Goal: Information Seeking & Learning: Check status

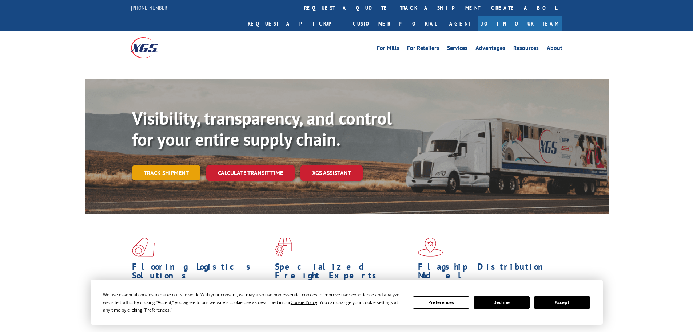
click at [178, 165] on link "Track shipment" at bounding box center [166, 172] width 68 height 15
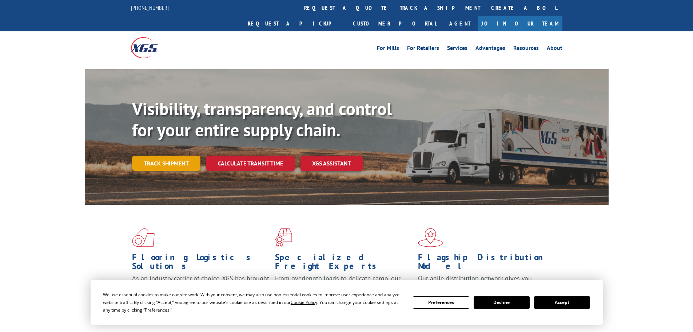
click at [183, 155] on link "Track shipment" at bounding box center [166, 162] width 68 height 15
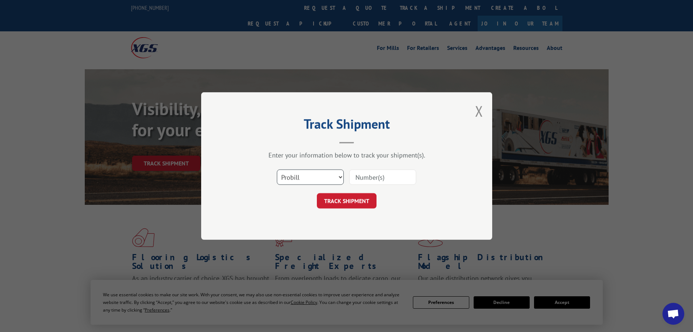
click at [319, 173] on select "Select category... Probill BOL PO" at bounding box center [310, 176] width 67 height 15
select select "po"
click at [277, 169] on select "Select category... Probill BOL PO" at bounding box center [310, 176] width 67 height 15
click at [362, 179] on input at bounding box center [382, 176] width 67 height 15
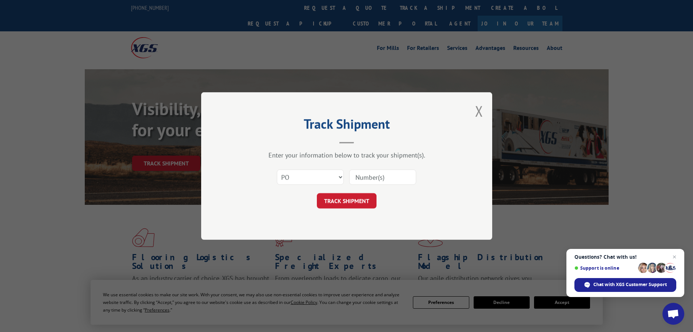
paste input "63516891"
type input "63516891"
click at [361, 202] on button "TRACK SHIPMENT" at bounding box center [347, 200] width 60 height 15
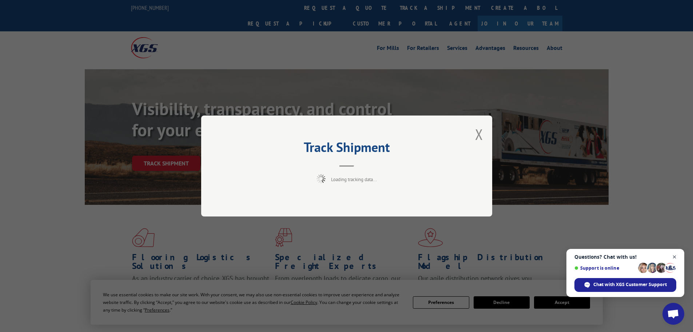
click at [676, 253] on span "Close chat" at bounding box center [674, 256] width 9 height 9
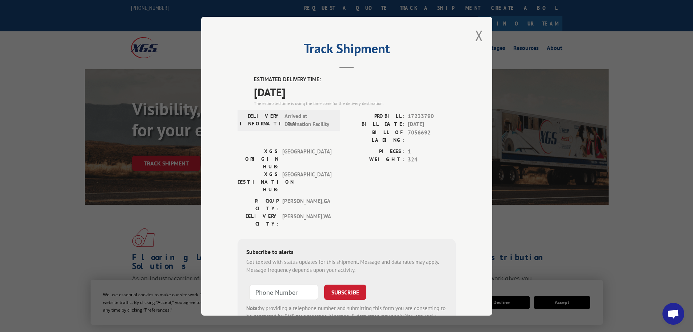
drag, startPoint x: 362, startPoint y: 192, endPoint x: 358, endPoint y: 188, distance: 5.9
click at [362, 191] on div "ESTIMATED DELIVERY TIME: [DATE] The estimated time is using the time zone for t…" at bounding box center [347, 206] width 218 height 262
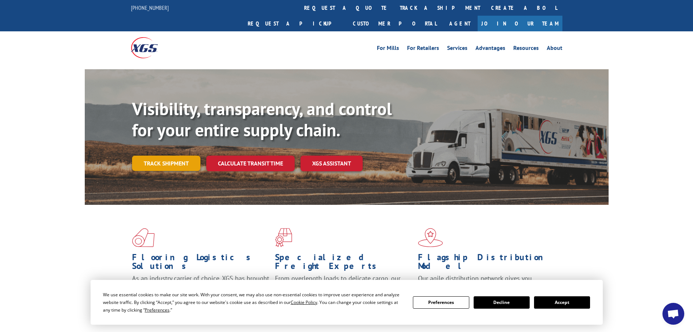
click at [156, 155] on link "Track shipment" at bounding box center [166, 162] width 68 height 15
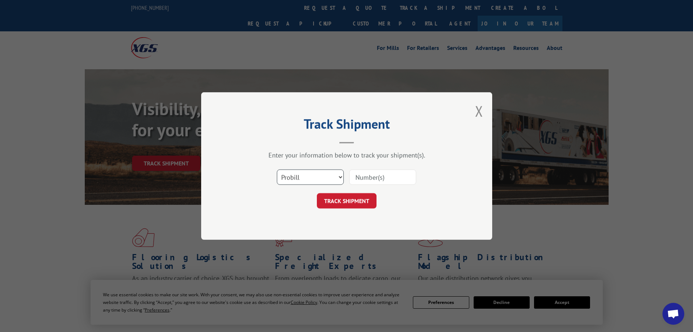
click at [321, 175] on select "Select category... Probill BOL PO" at bounding box center [310, 176] width 67 height 15
select select "po"
click at [277, 169] on select "Select category... Probill BOL PO" at bounding box center [310, 176] width 67 height 15
click at [366, 174] on input at bounding box center [382, 176] width 67 height 15
paste input "63516855"
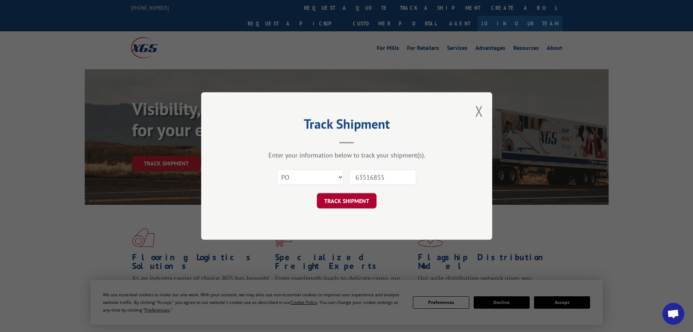
type input "63516855"
click at [354, 199] on button "TRACK SHIPMENT" at bounding box center [347, 200] width 60 height 15
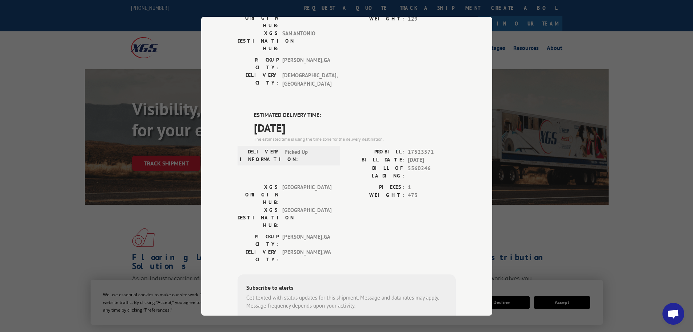
scroll to position [146, 0]
